Goal: Task Accomplishment & Management: Complete application form

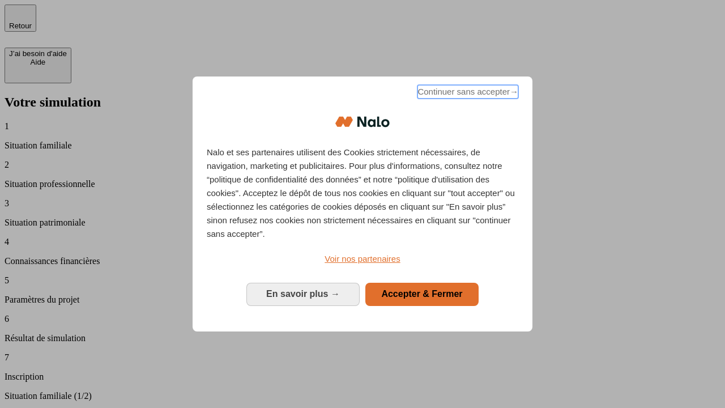
click at [467, 93] on span "Continuer sans accepter →" at bounding box center [468, 92] width 101 height 14
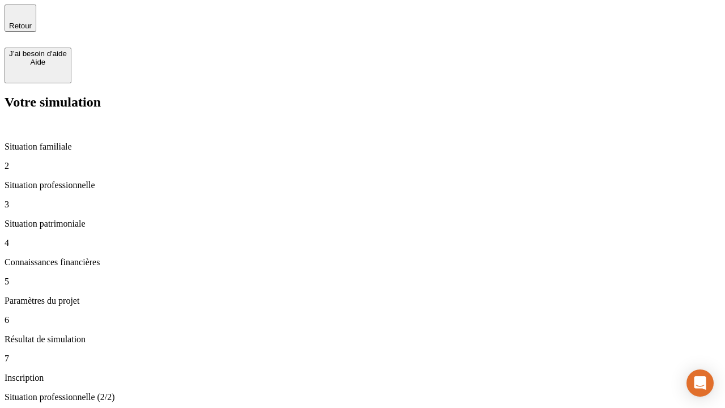
type input "30 000"
type input "40 000"
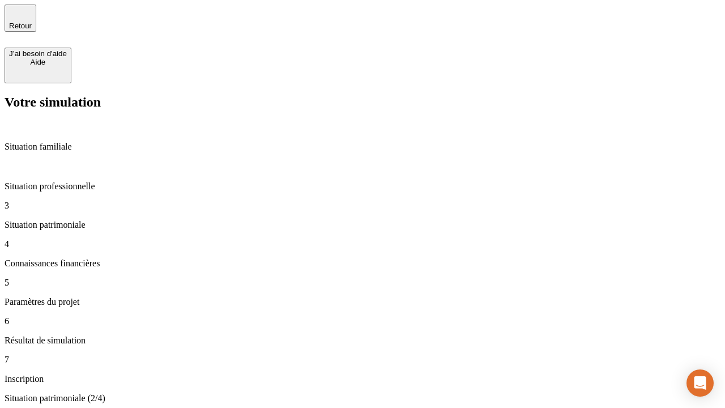
type input "1 100"
type input "20"
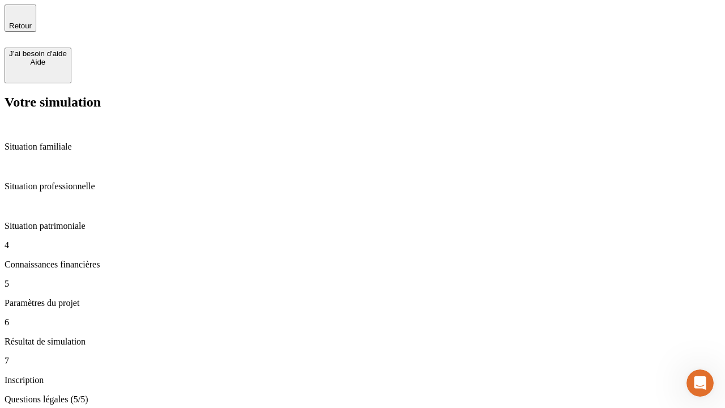
type input "40"
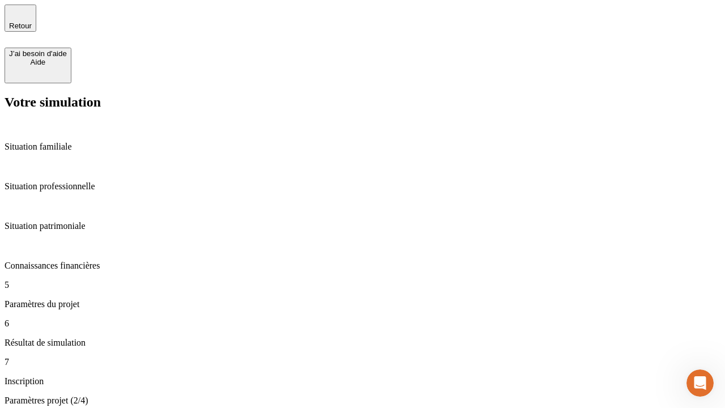
type input "50 000"
type input "640"
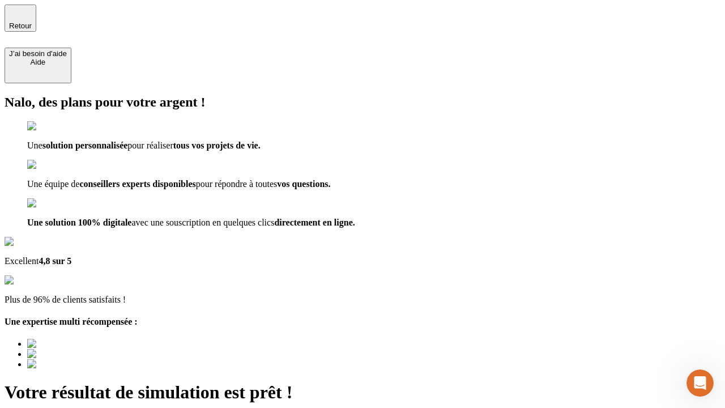
type input "[EMAIL_ADDRESS][DOMAIN_NAME]"
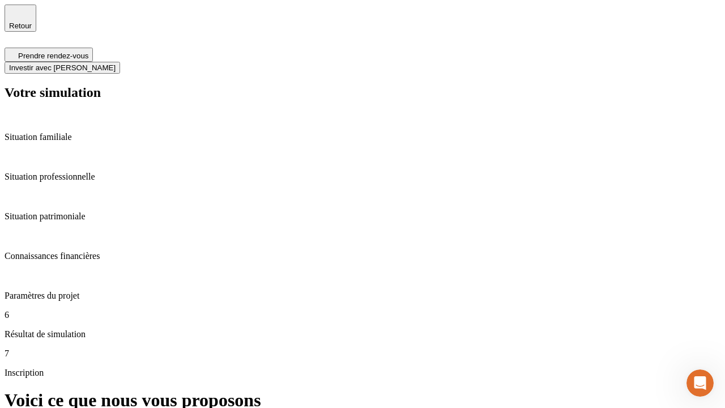
click at [116, 63] on span "Investir avec [PERSON_NAME]" at bounding box center [62, 67] width 107 height 8
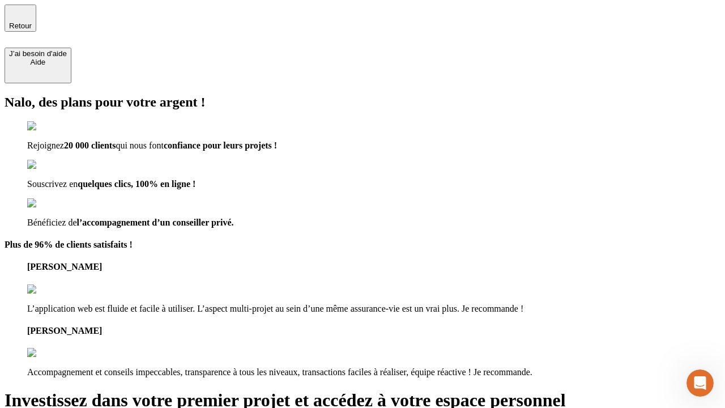
type input "[EMAIL_ADDRESS][DOMAIN_NAME]"
